Goal: Information Seeking & Learning: Find specific fact

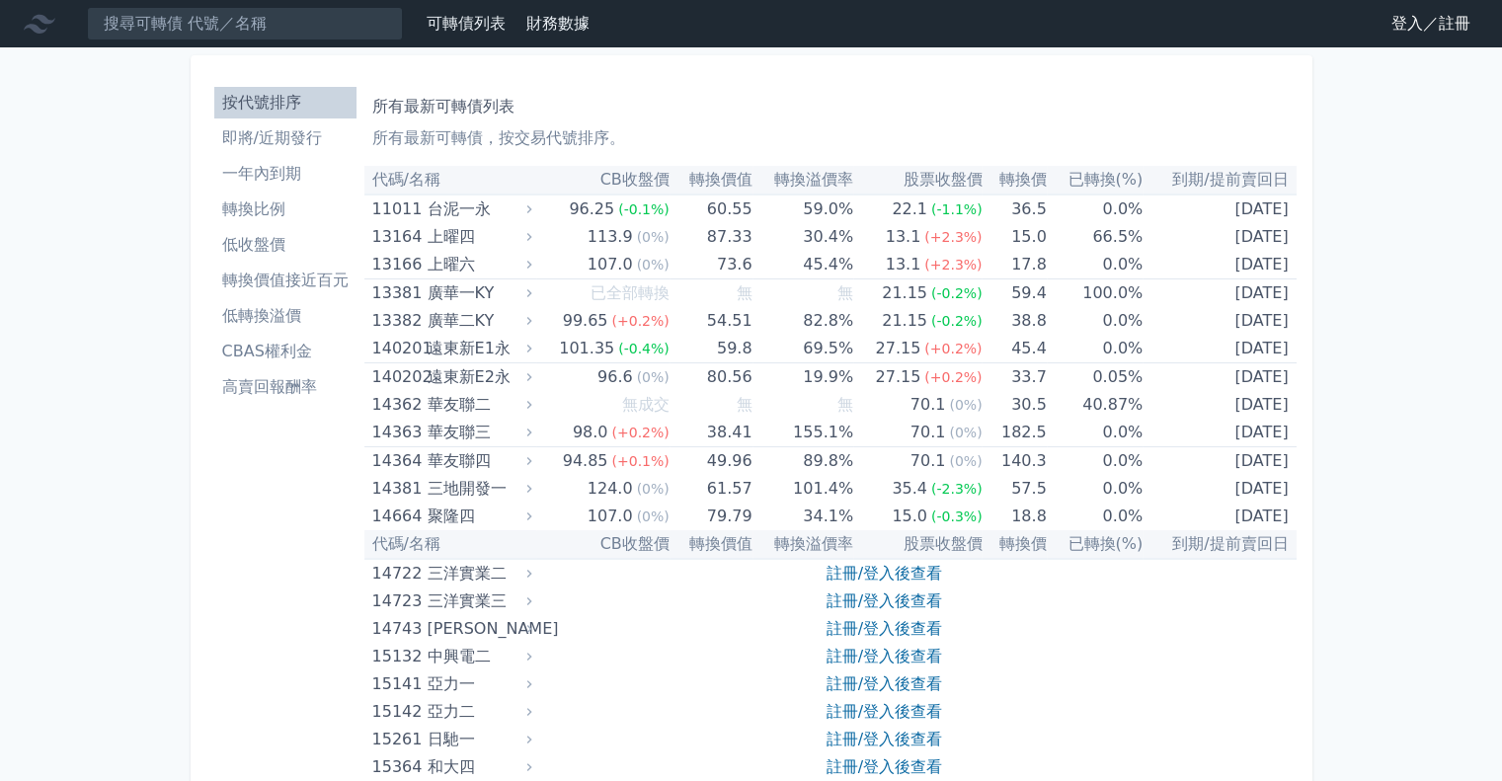
click at [1429, 35] on link "登入／註冊" at bounding box center [1430, 24] width 111 height 32
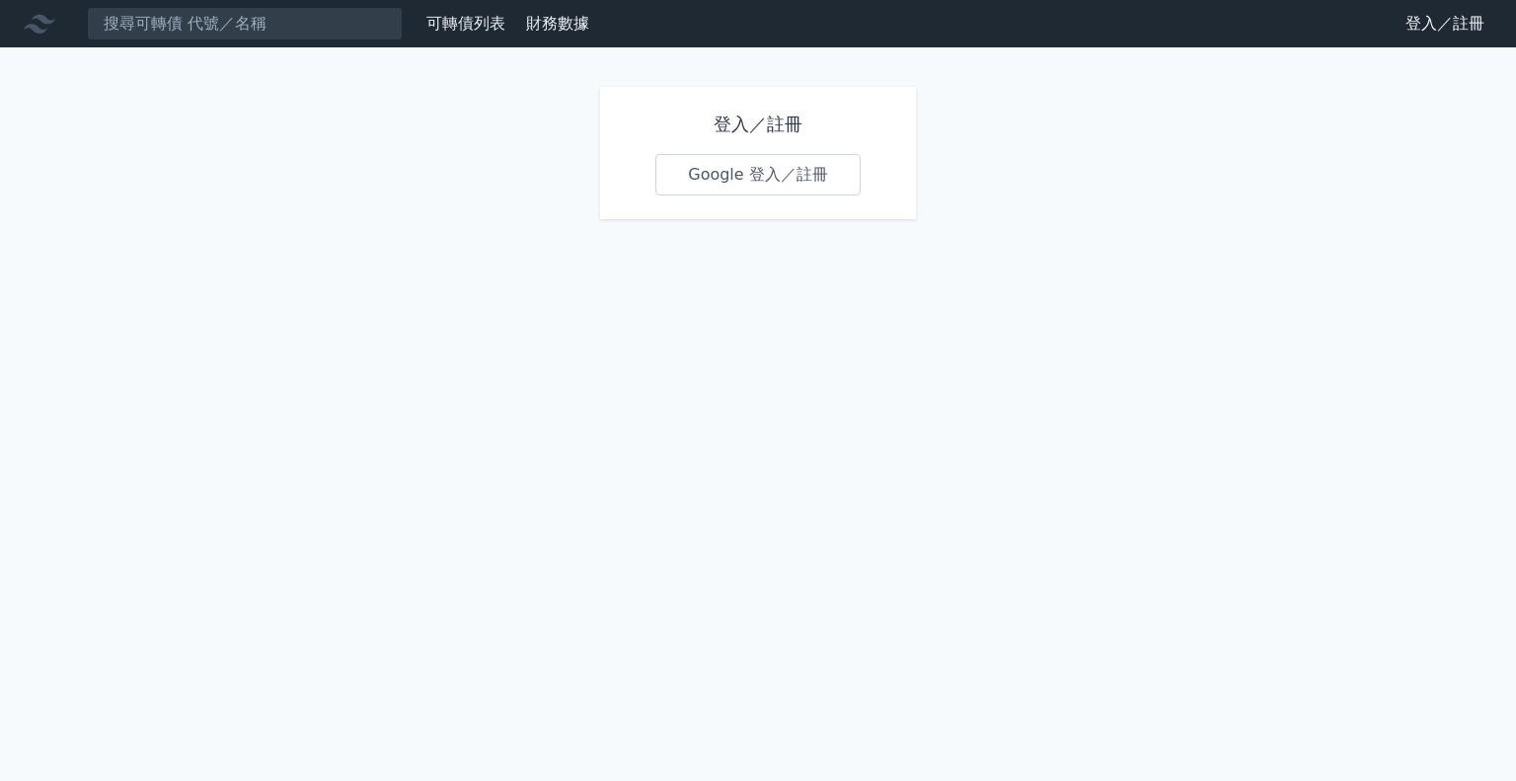
click at [790, 179] on link "Google 登入／註冊" at bounding box center [758, 174] width 205 height 41
click at [791, 175] on link "Google 登入／註冊" at bounding box center [758, 174] width 205 height 41
click at [479, 23] on link "可轉債列表" at bounding box center [465, 23] width 79 height 19
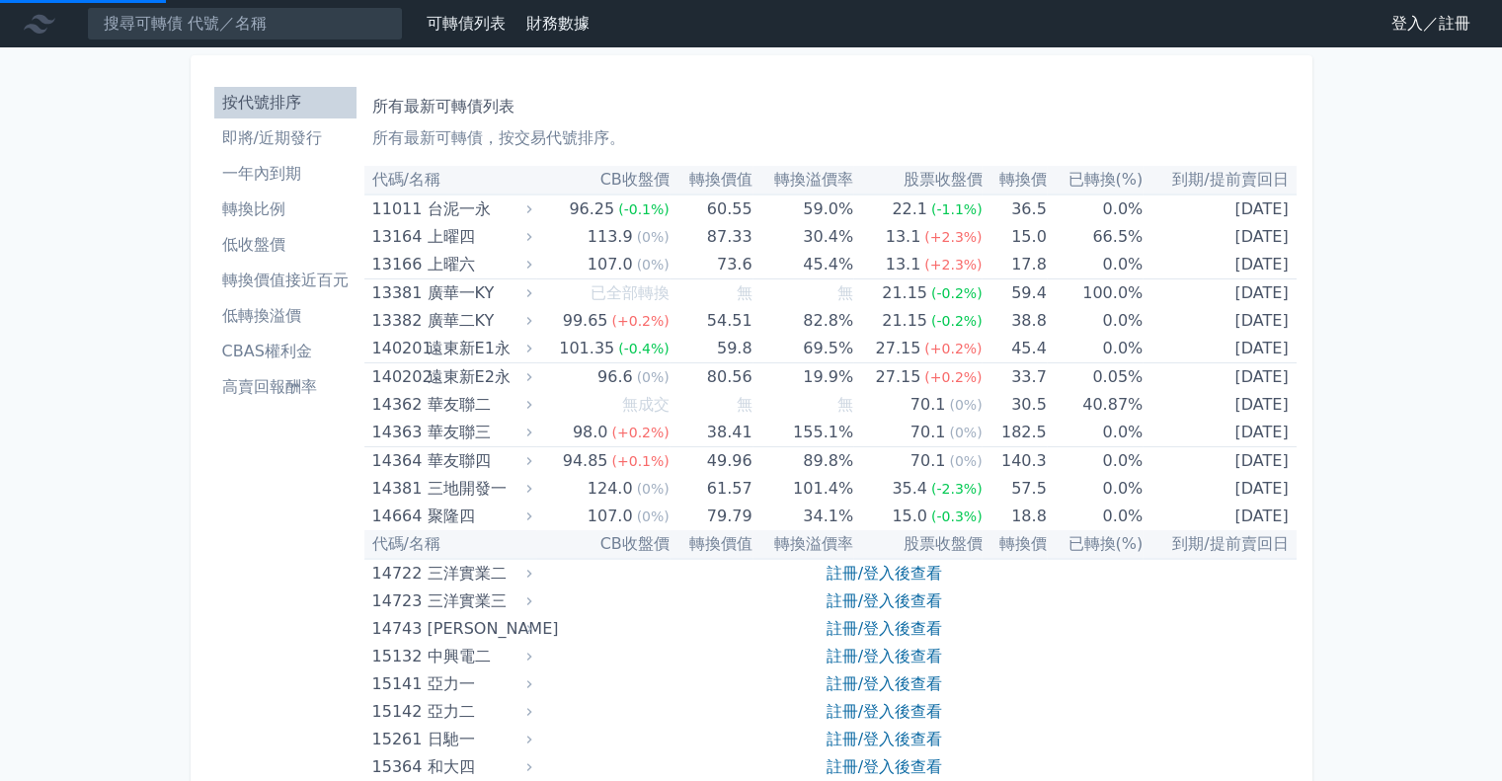
click at [1435, 27] on link "登入／註冊" at bounding box center [1430, 24] width 111 height 32
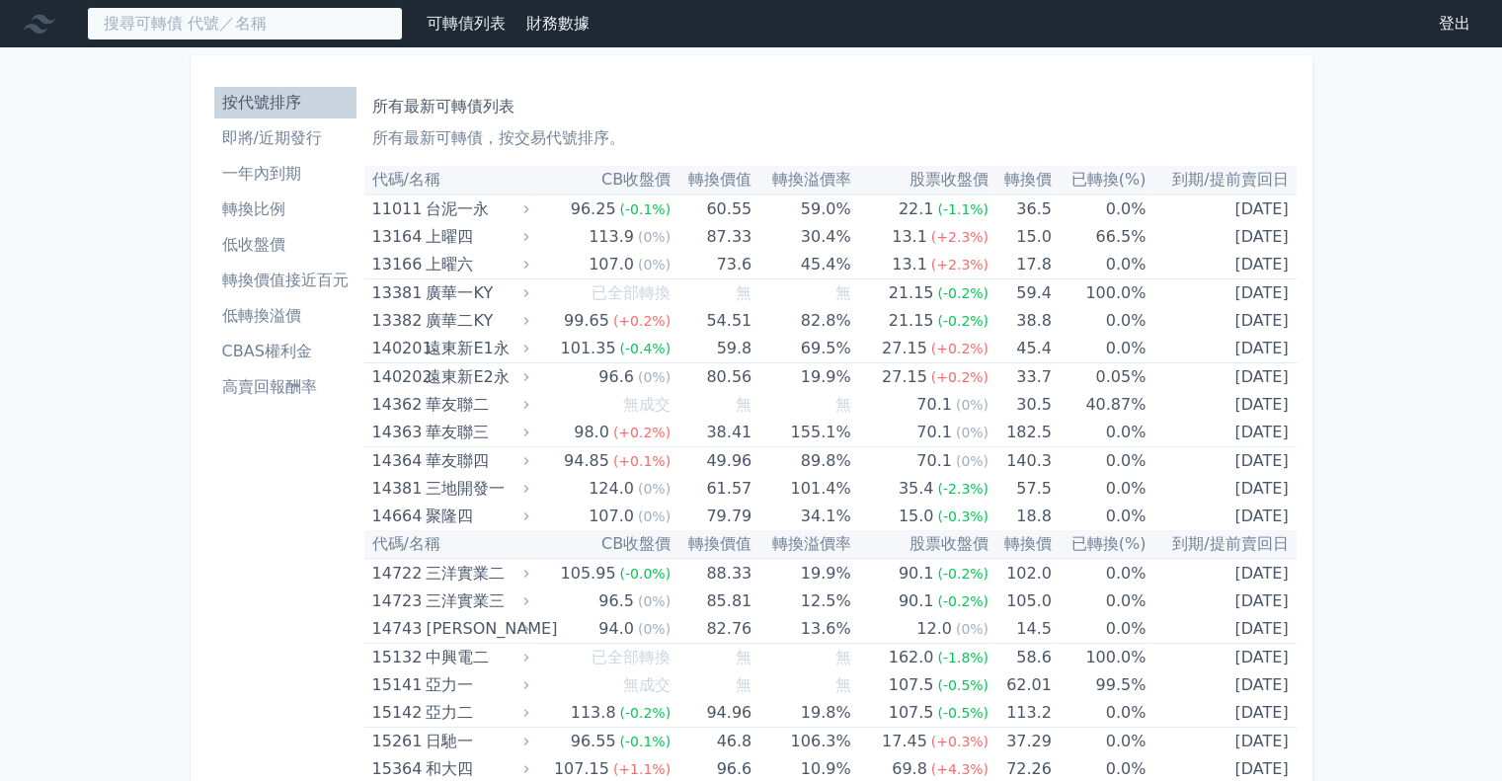
click at [218, 26] on input at bounding box center [245, 24] width 316 height 34
type input "3479"
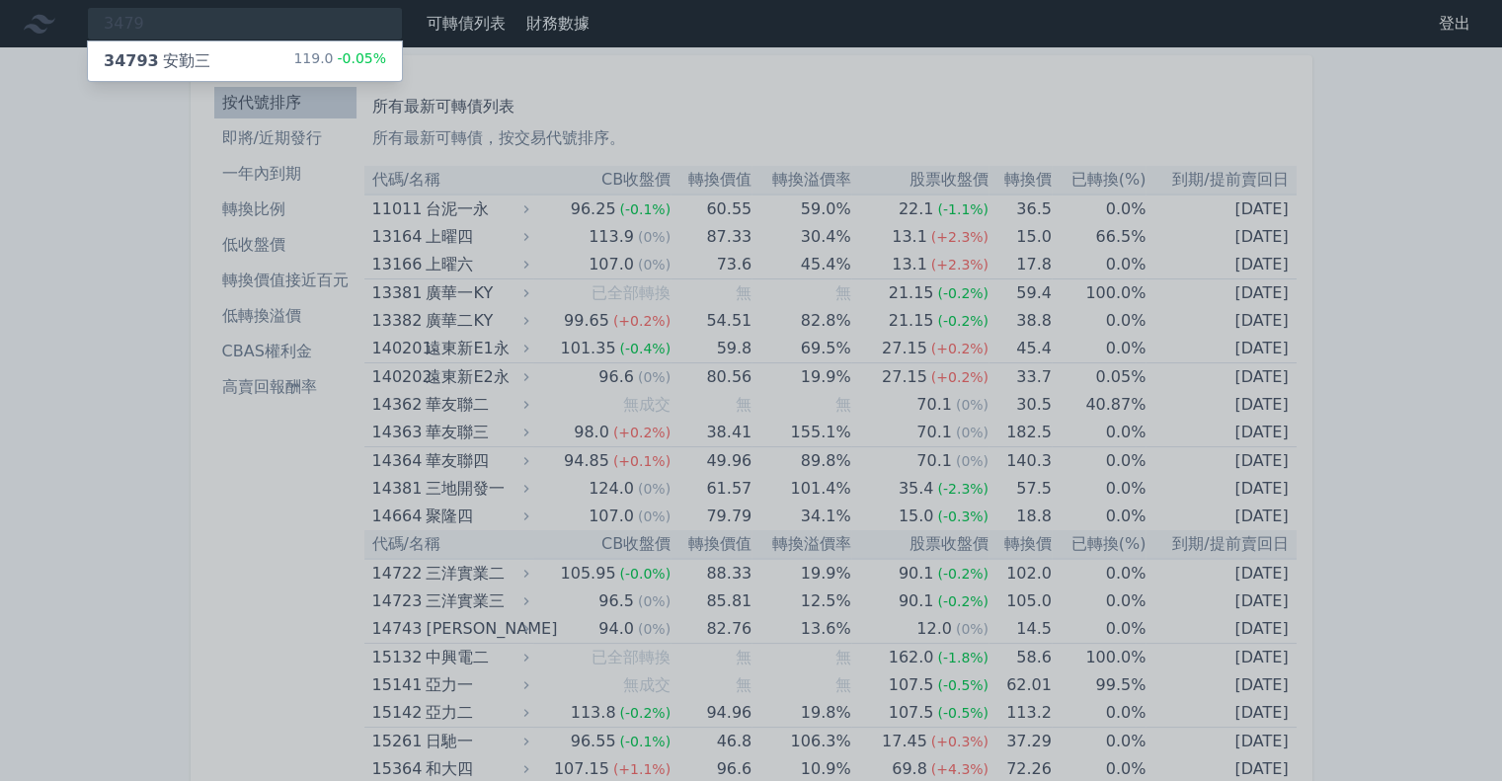
click at [135, 62] on span "34793" at bounding box center [131, 60] width 55 height 19
click at [221, 14] on div at bounding box center [751, 390] width 1502 height 781
click at [218, 20] on div "3479 34793 安勤三 119.0 -0.05%" at bounding box center [245, 24] width 316 height 34
click at [174, 22] on div at bounding box center [751, 390] width 1502 height 781
drag, startPoint x: 157, startPoint y: 20, endPoint x: 5, endPoint y: 20, distance: 152.0
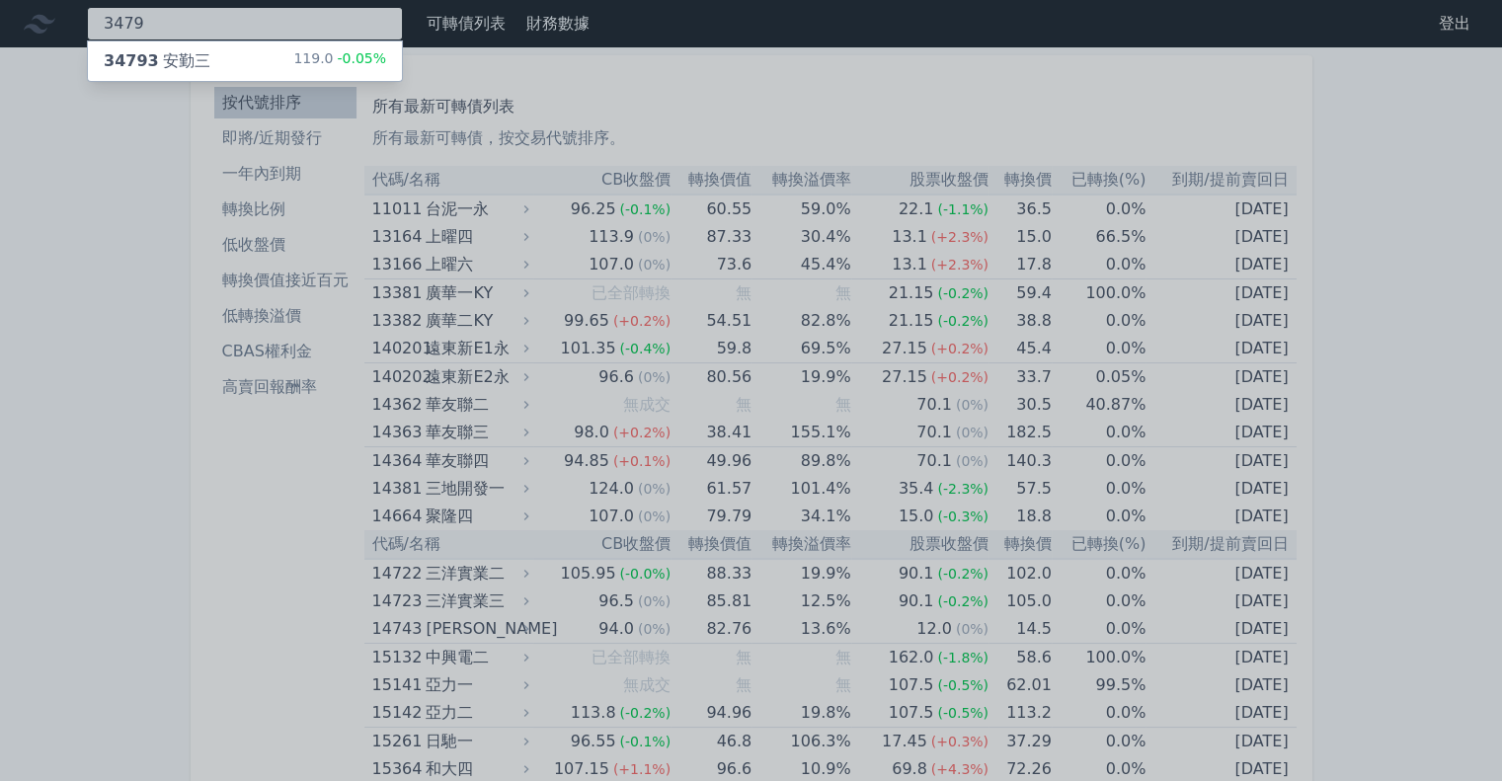
click at [87, 20] on div "3479 34793 安勤三 119.0 -0.05%" at bounding box center [245, 24] width 316 height 34
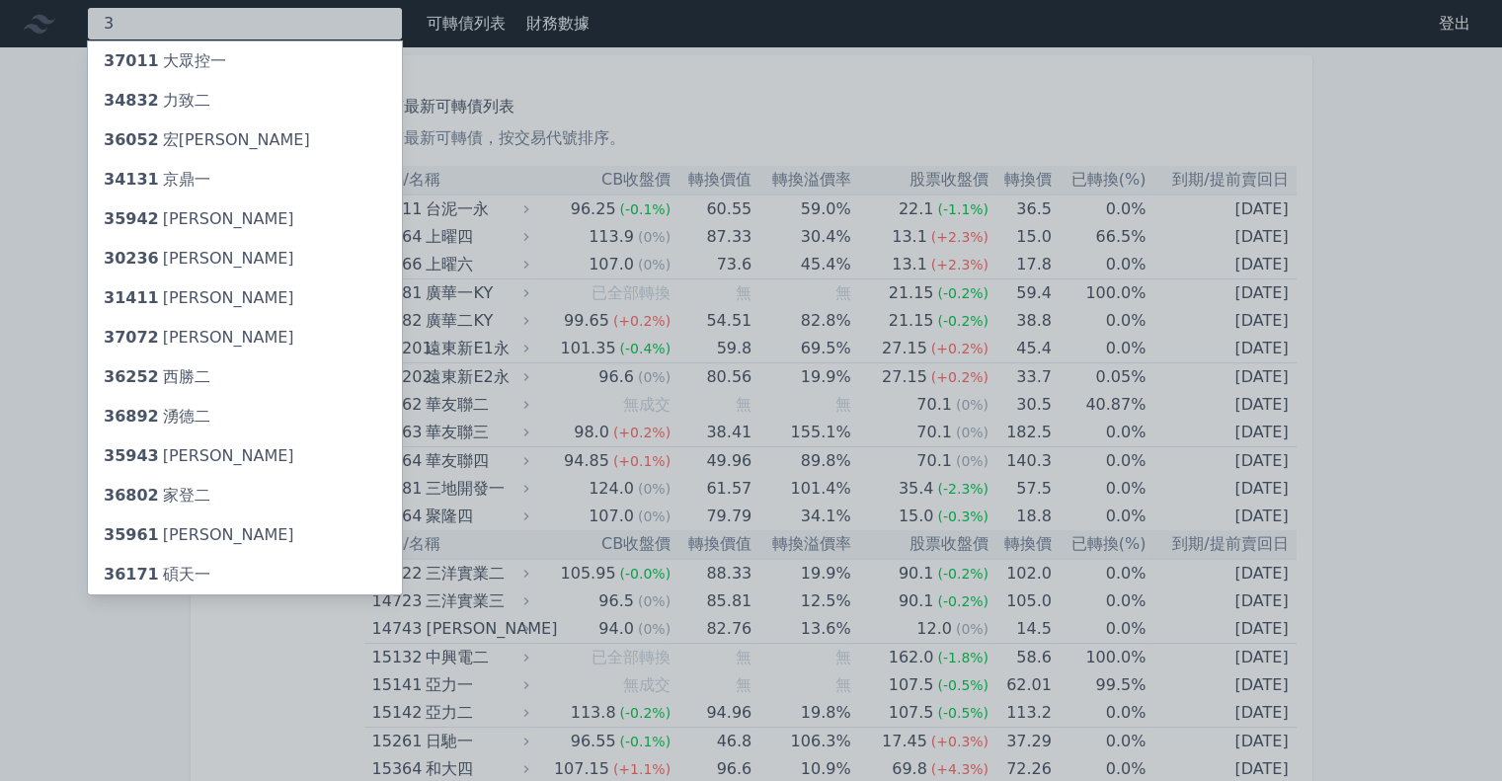
type input "3"
click at [209, 490] on div "36802 家登二" at bounding box center [245, 495] width 314 height 39
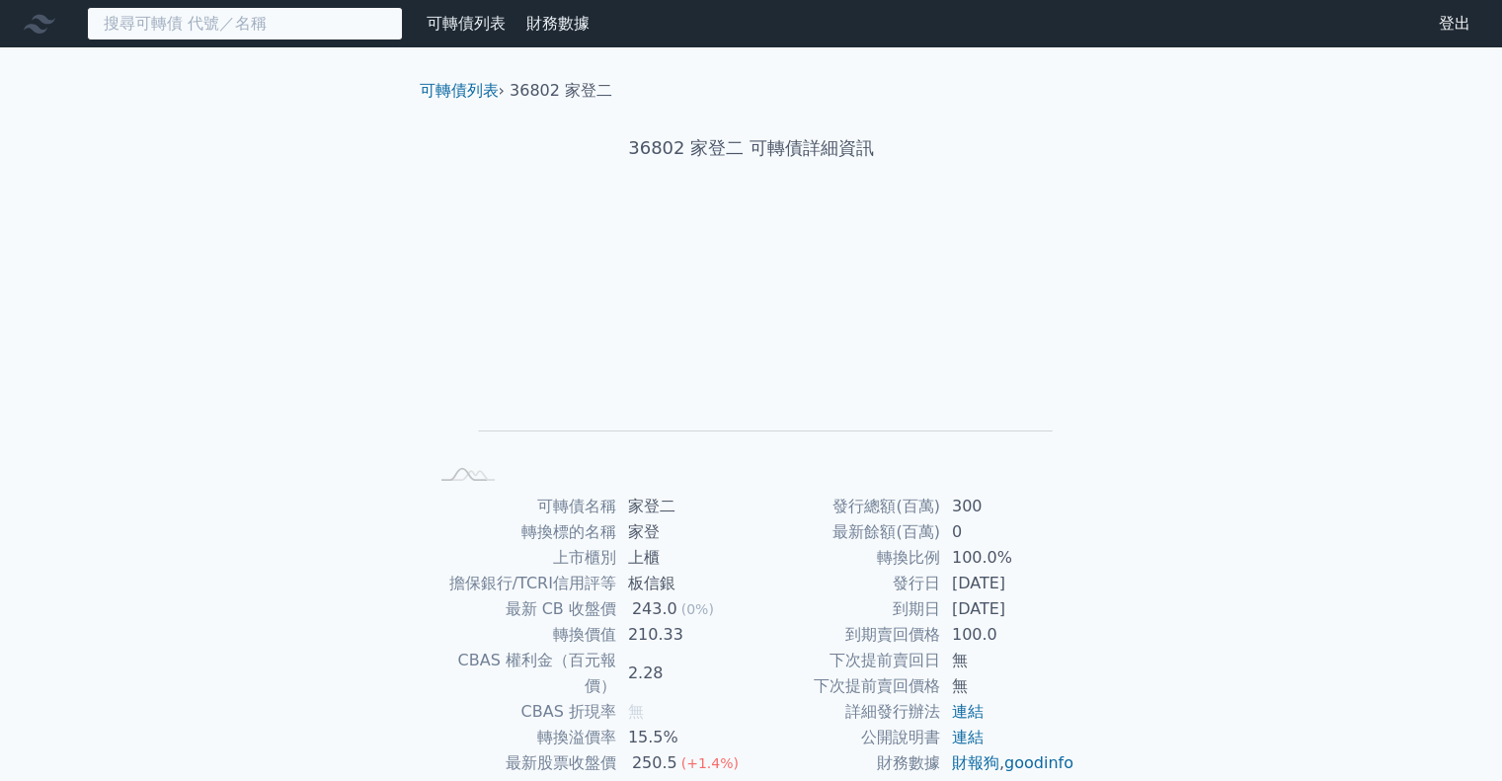
click at [245, 31] on input at bounding box center [245, 24] width 316 height 34
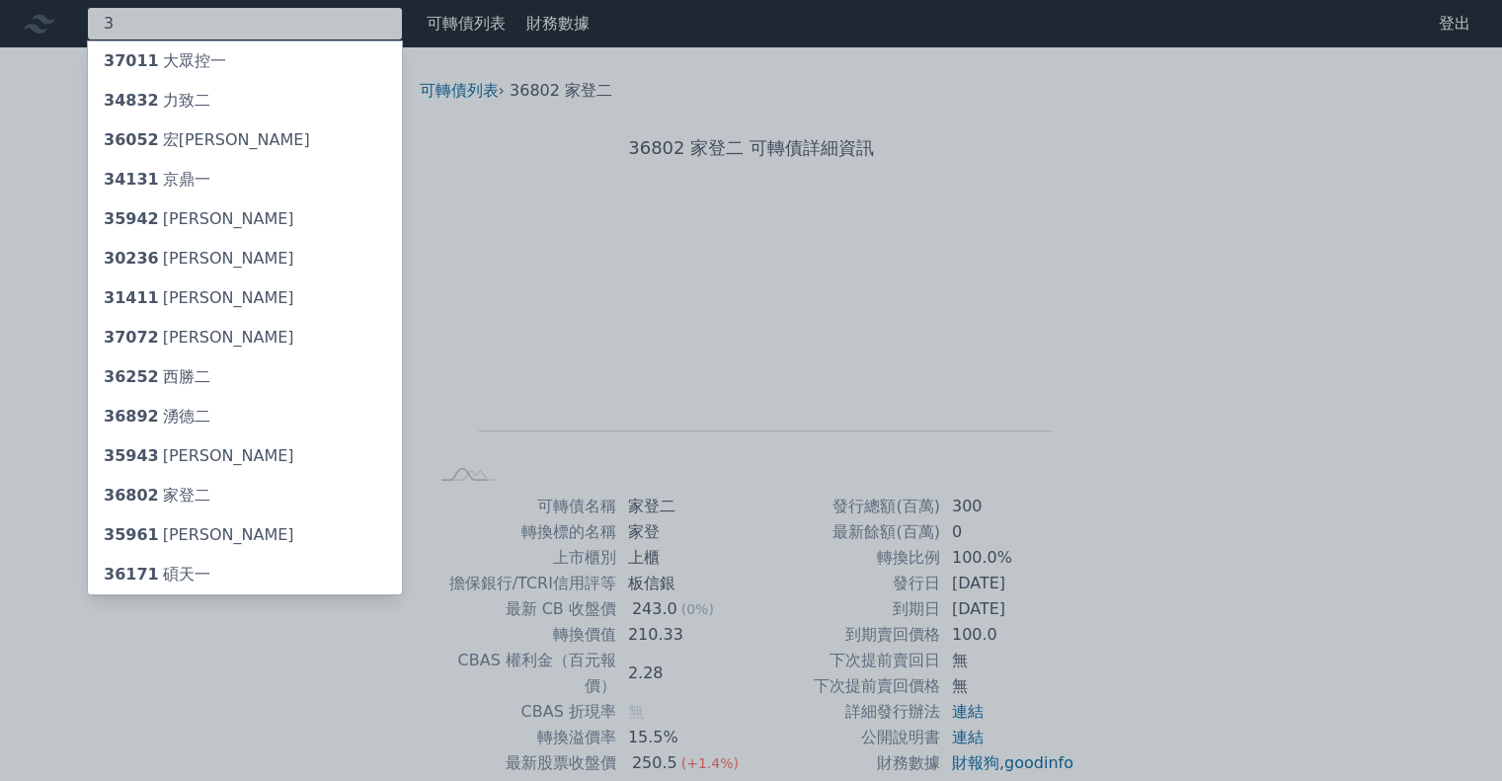
type input "3"
click at [242, 53] on div "37011 大眾控一" at bounding box center [245, 60] width 314 height 39
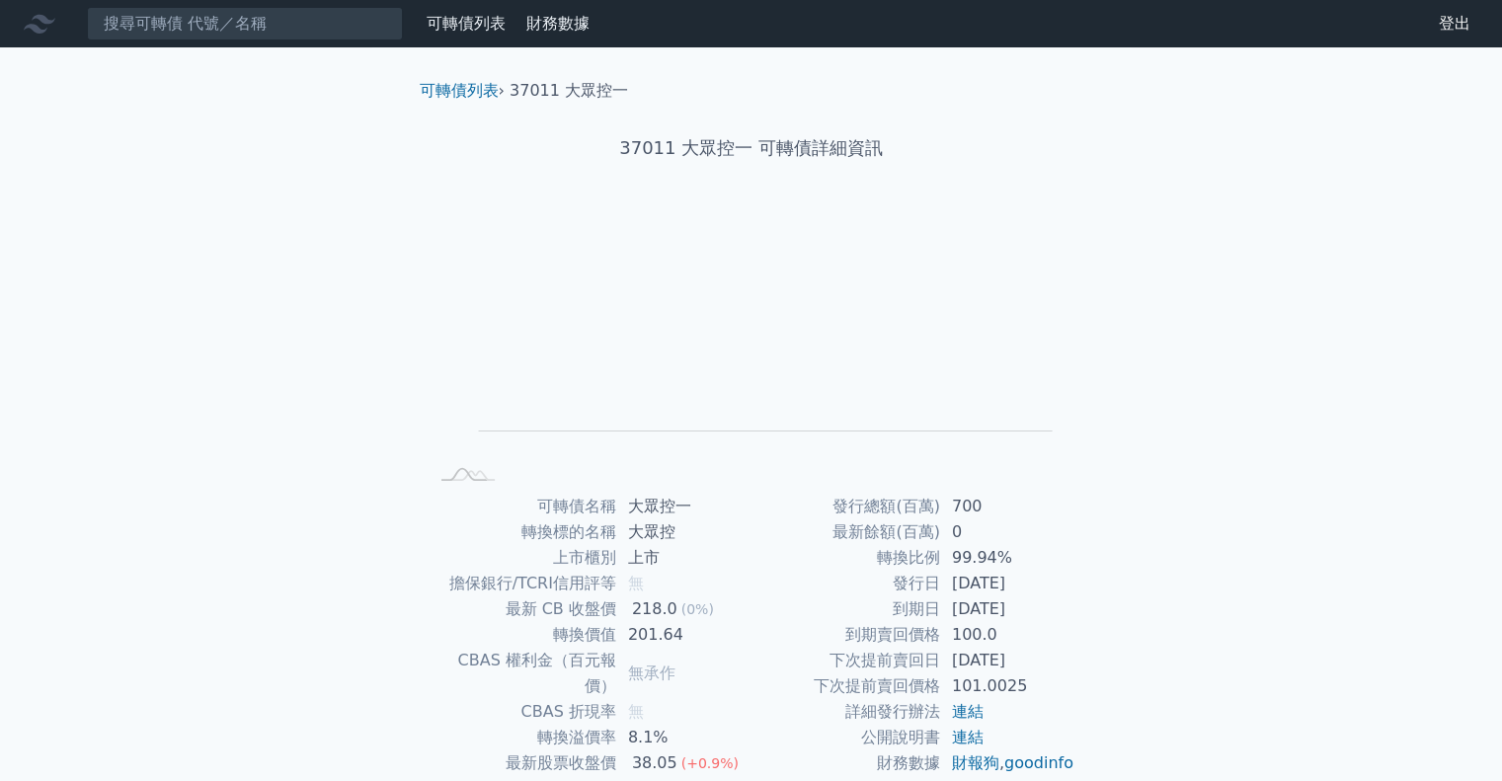
click at [239, 42] on nav "可轉債列表 財務數據 可轉債列表 財務數據 登出 登出" at bounding box center [751, 23] width 1502 height 47
click at [249, 38] on input at bounding box center [245, 24] width 316 height 34
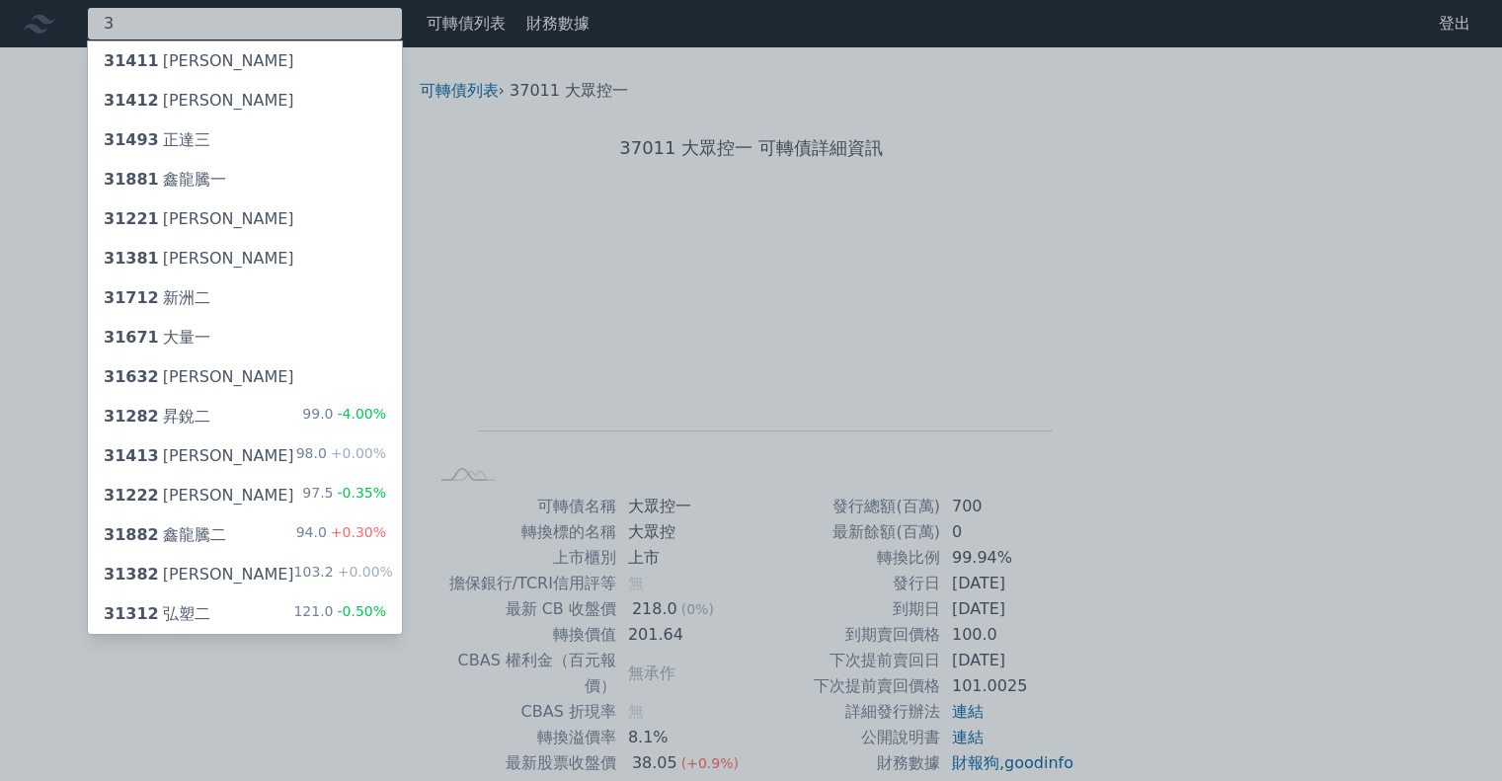
type input "33"
